Goal: Information Seeking & Learning: Learn about a topic

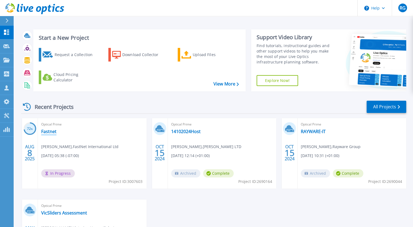
click at [52, 132] on link "Fastnet" at bounding box center [48, 131] width 15 height 5
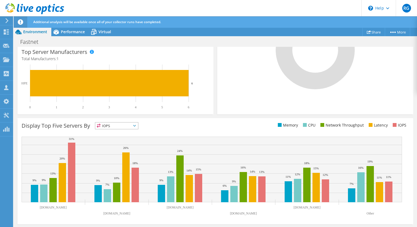
scroll to position [168, 0]
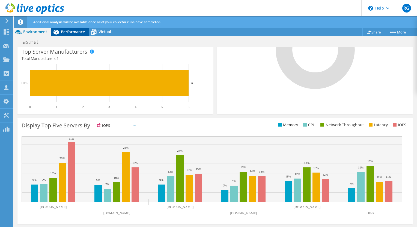
click at [81, 34] on span "Performance" at bounding box center [73, 31] width 24 height 5
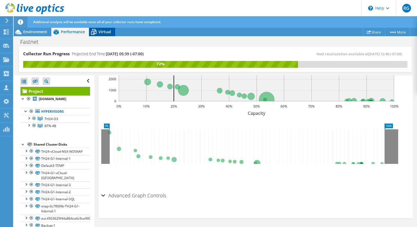
click at [101, 34] on span "Virtual" at bounding box center [104, 31] width 13 height 5
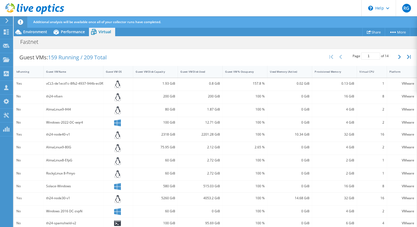
scroll to position [136, 0]
click at [32, 33] on span "Environment" at bounding box center [35, 31] width 24 height 5
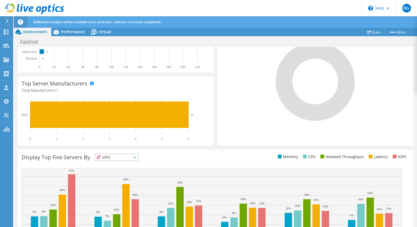
scroll to position [0, 0]
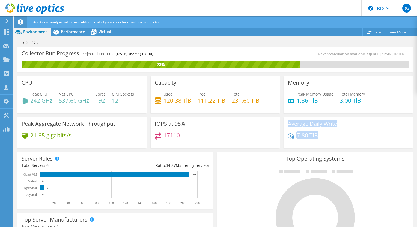
drag, startPoint x: 323, startPoint y: 137, endPoint x: 279, endPoint y: 120, distance: 46.7
click at [282, 120] on div "Average Daily Write 7.80 TiB" at bounding box center [348, 132] width 133 height 34
click at [358, 115] on div "Average Daily Write 7.80 TiB" at bounding box center [348, 132] width 133 height 34
click at [8, 19] on icon at bounding box center [7, 20] width 4 height 5
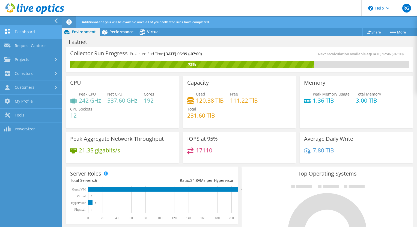
click at [28, 36] on link "Dashboard" at bounding box center [31, 32] width 62 height 14
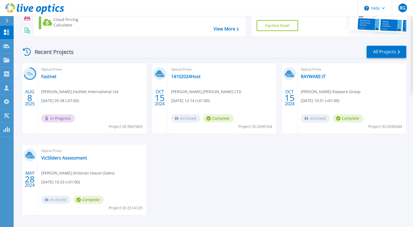
scroll to position [60, 0]
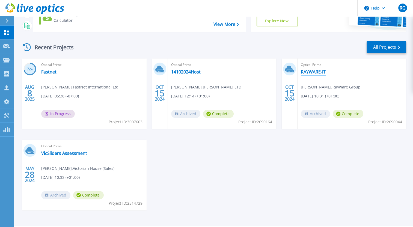
click at [321, 73] on link "RAYWARE-IT" at bounding box center [312, 71] width 25 height 5
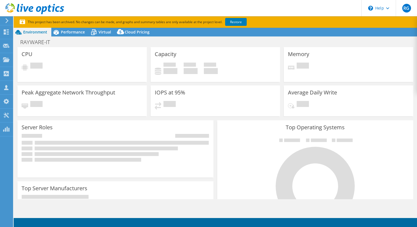
select select "USD"
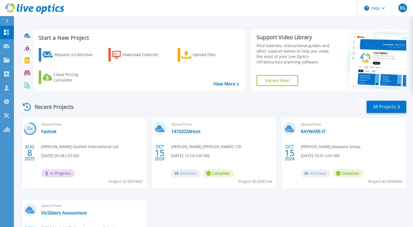
scroll to position [30, 0]
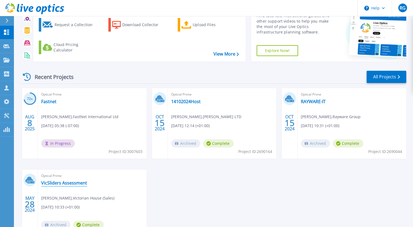
click at [74, 184] on link "VicSliders Assessment" at bounding box center [64, 183] width 46 height 5
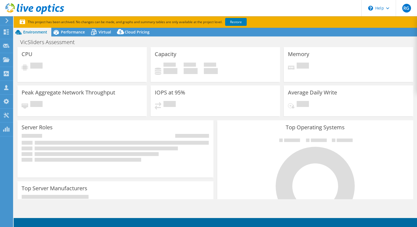
select select "EULondon"
select select "GBP"
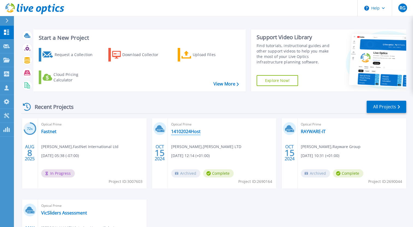
click at [189, 133] on link "14102024Host" at bounding box center [185, 131] width 29 height 5
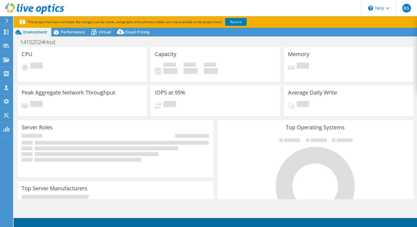
select select "EULondon"
select select "GBP"
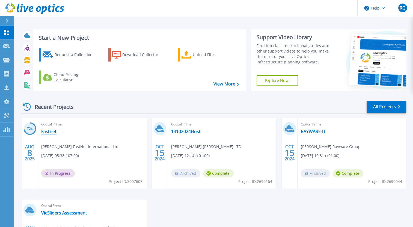
click at [50, 133] on link "Fastnet" at bounding box center [48, 131] width 15 height 5
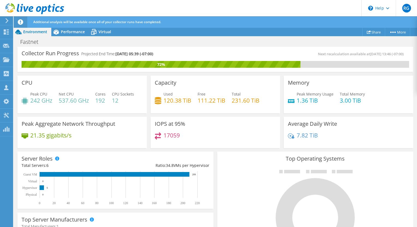
click at [219, 154] on div "Top Operating Systems Windows Linux VMware" at bounding box center [315, 217] width 196 height 131
